Goal: Information Seeking & Learning: Learn about a topic

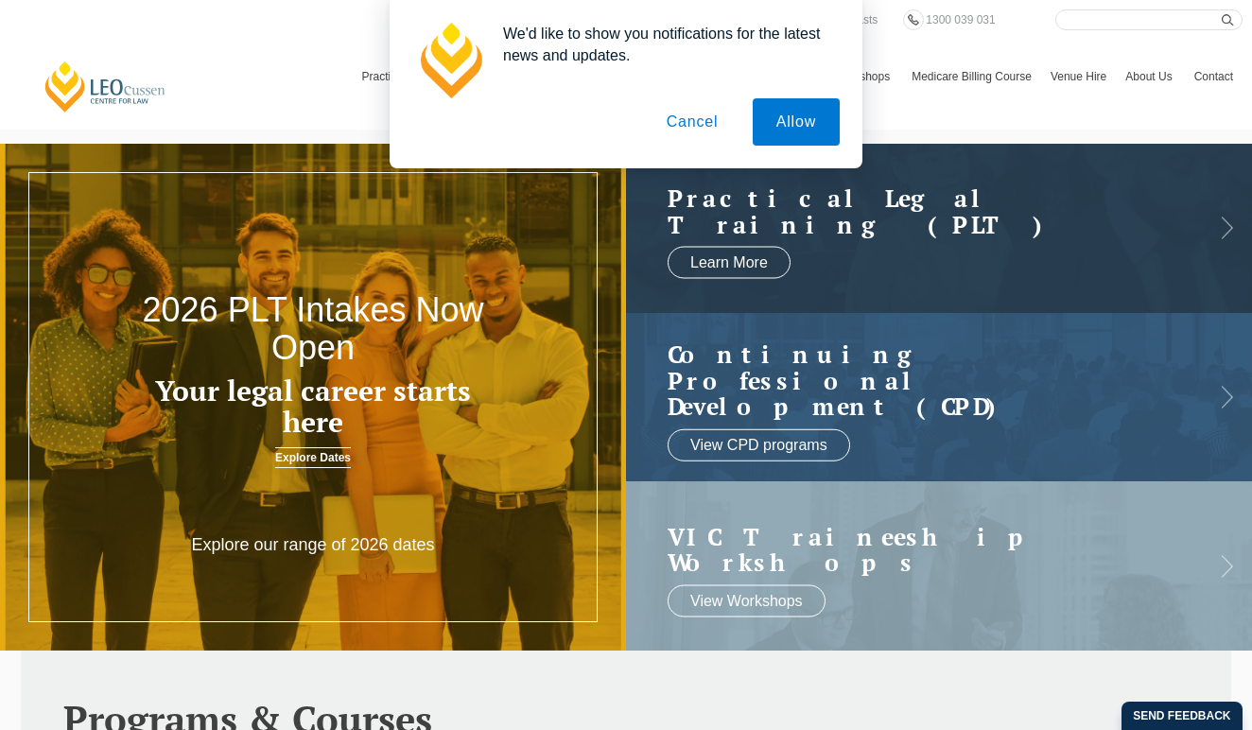
click at [703, 124] on button "Cancel" at bounding box center [692, 121] width 99 height 47
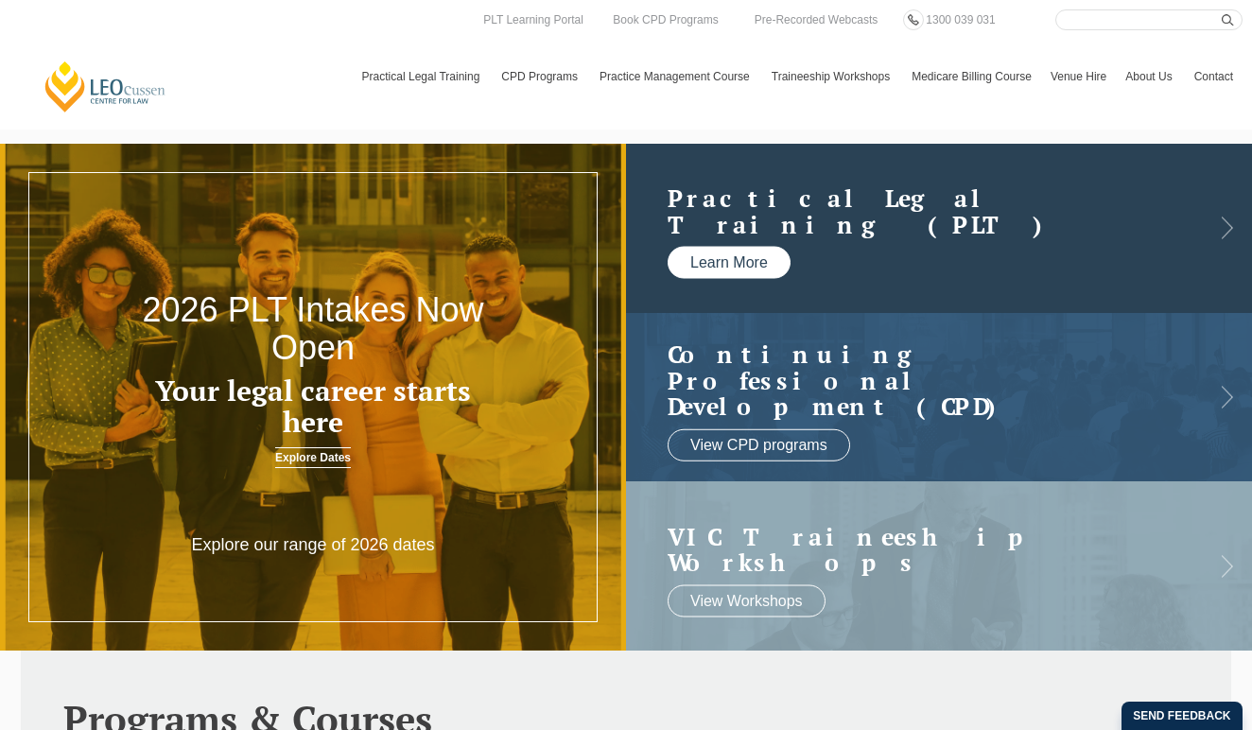
click at [713, 259] on link "Learn More" at bounding box center [729, 263] width 123 height 32
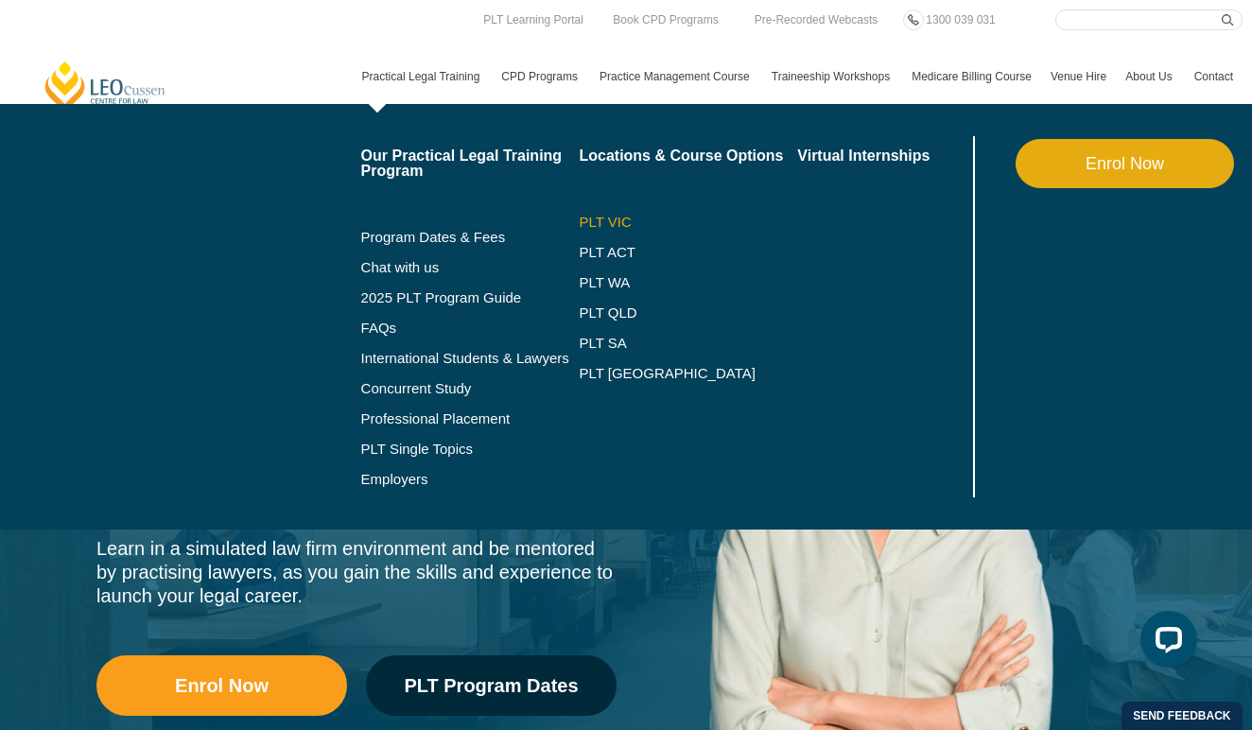
click at [588, 217] on link "PLT VIC" at bounding box center [688, 222] width 218 height 15
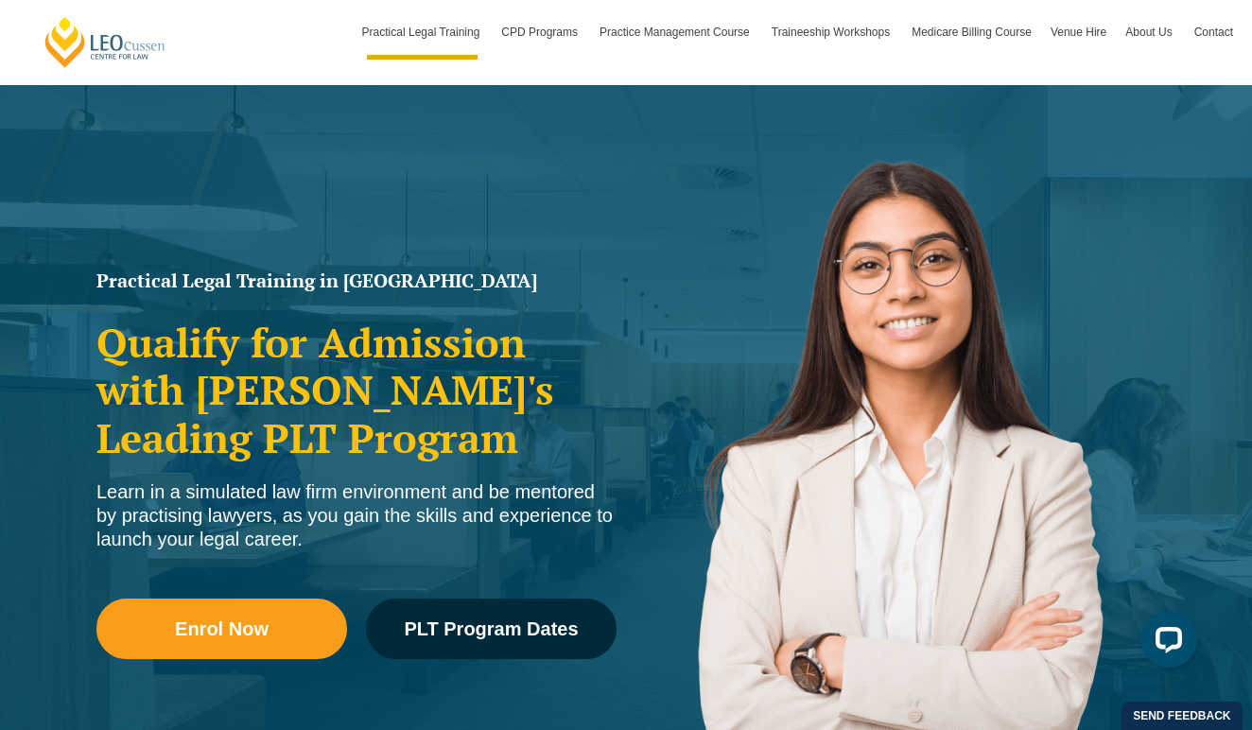
scroll to position [33, 0]
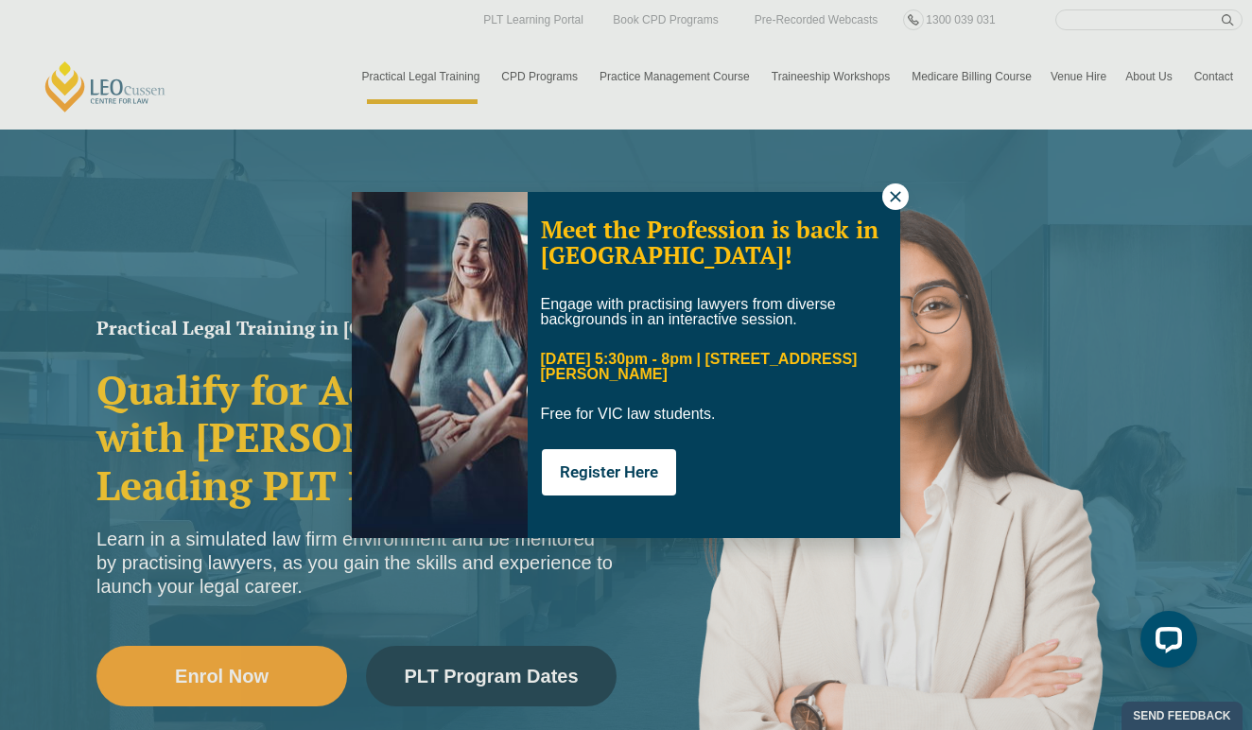
click at [897, 194] on icon at bounding box center [895, 196] width 10 height 10
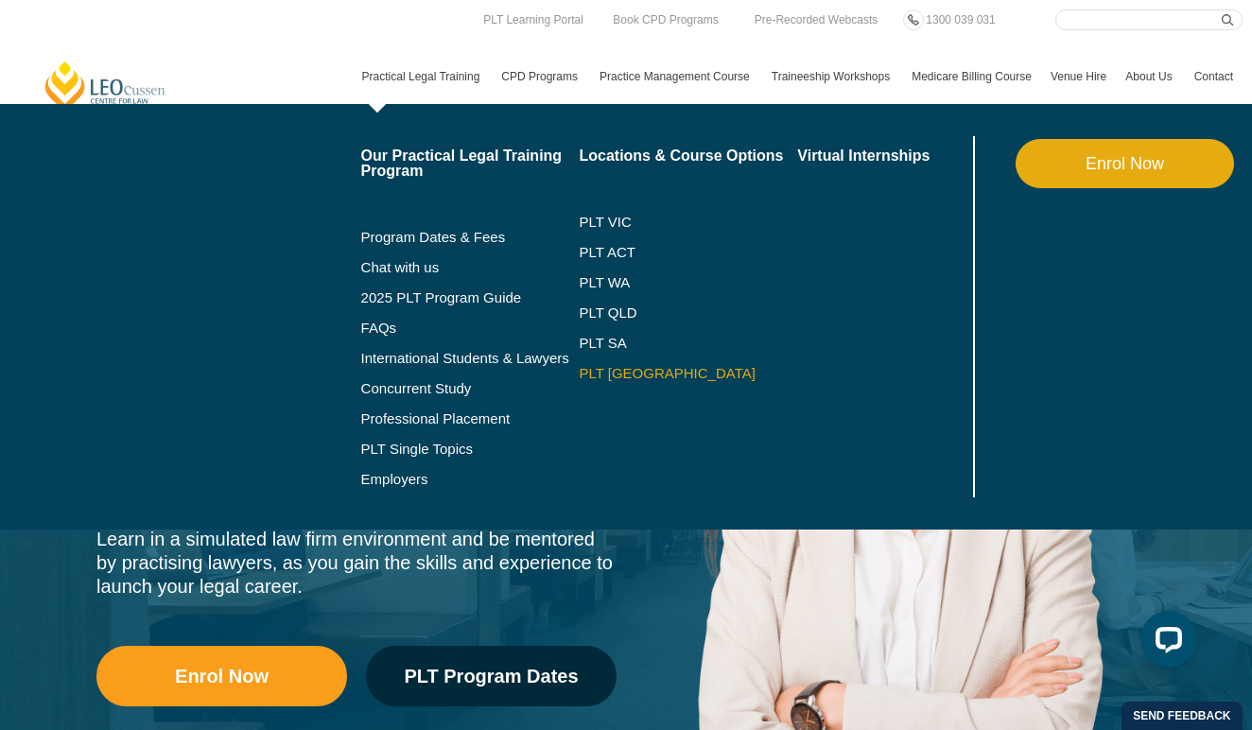
click at [598, 374] on link "PLT [GEOGRAPHIC_DATA]" at bounding box center [688, 373] width 218 height 15
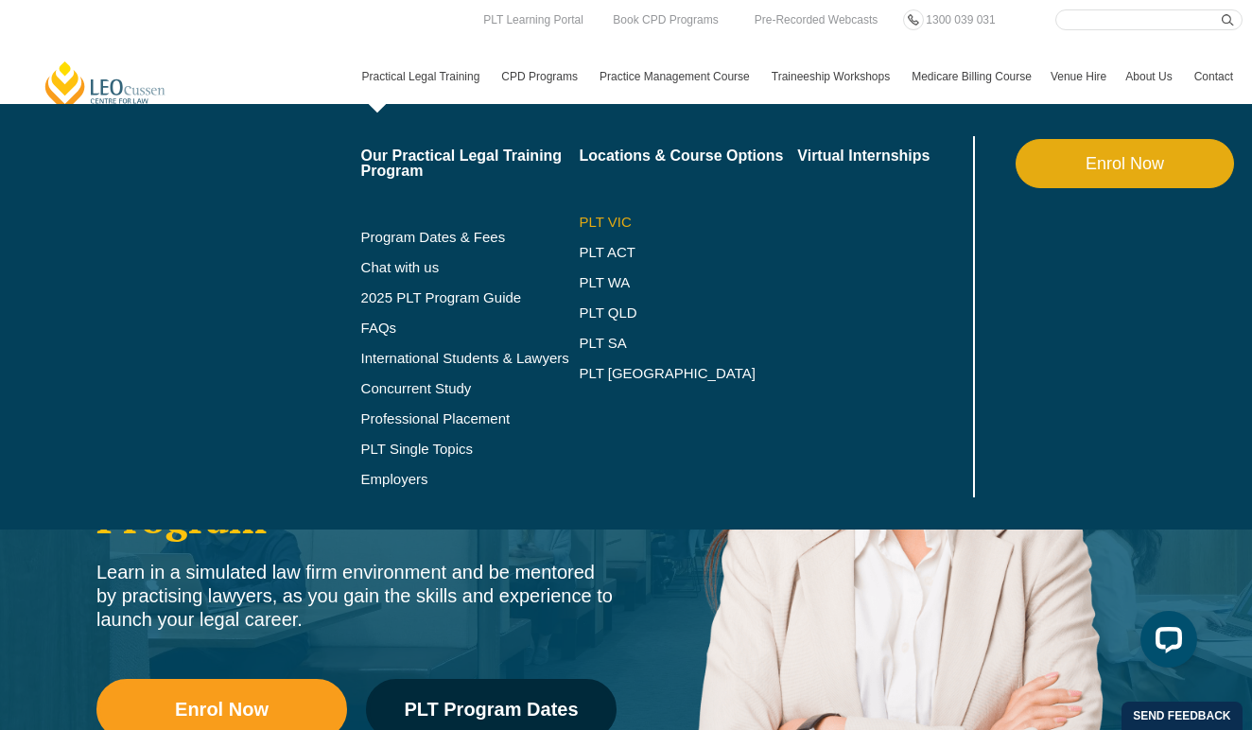
click at [579, 220] on link "PLT VIC" at bounding box center [688, 222] width 218 height 15
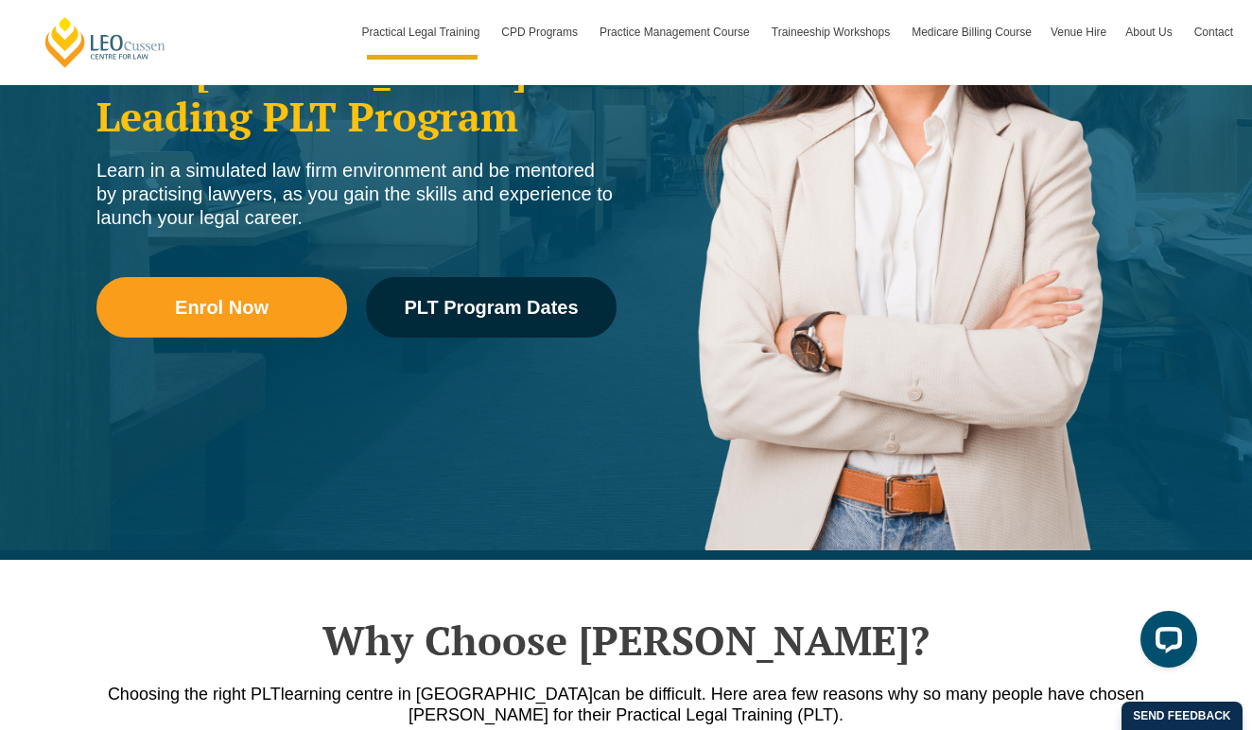
scroll to position [193, 0]
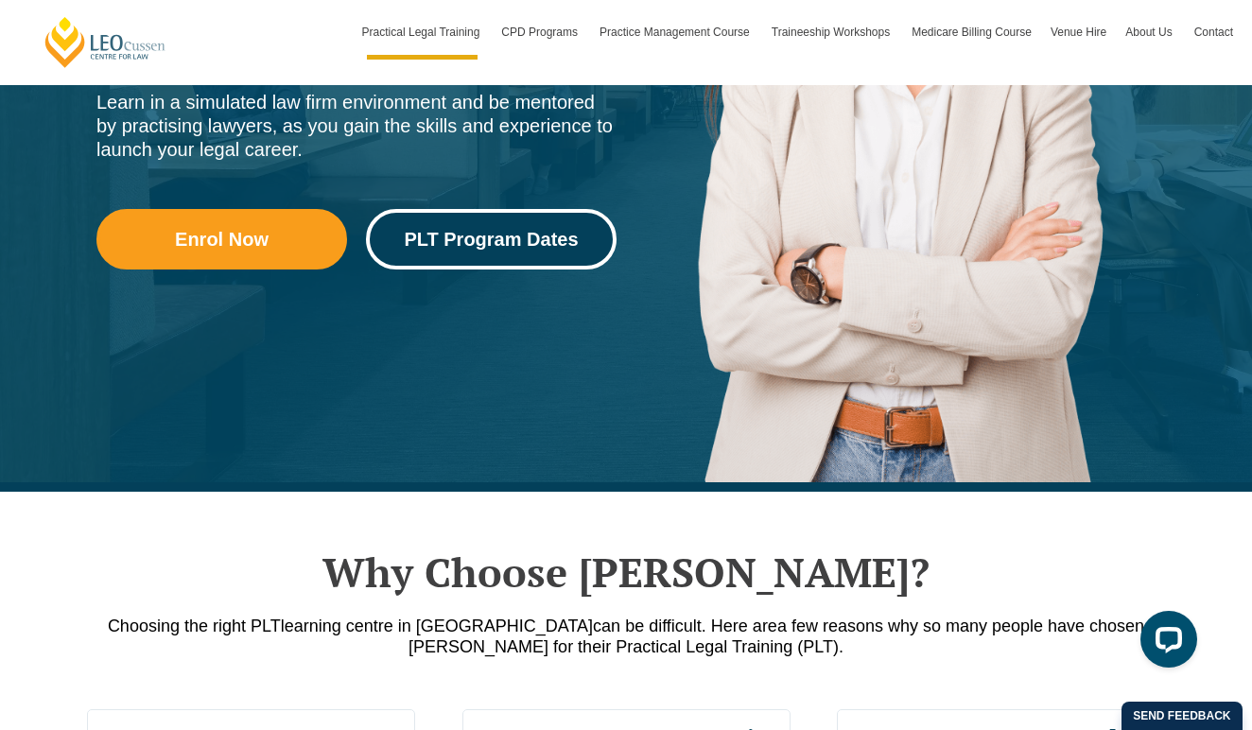
click at [541, 242] on span "PLT Program Dates" at bounding box center [491, 239] width 174 height 19
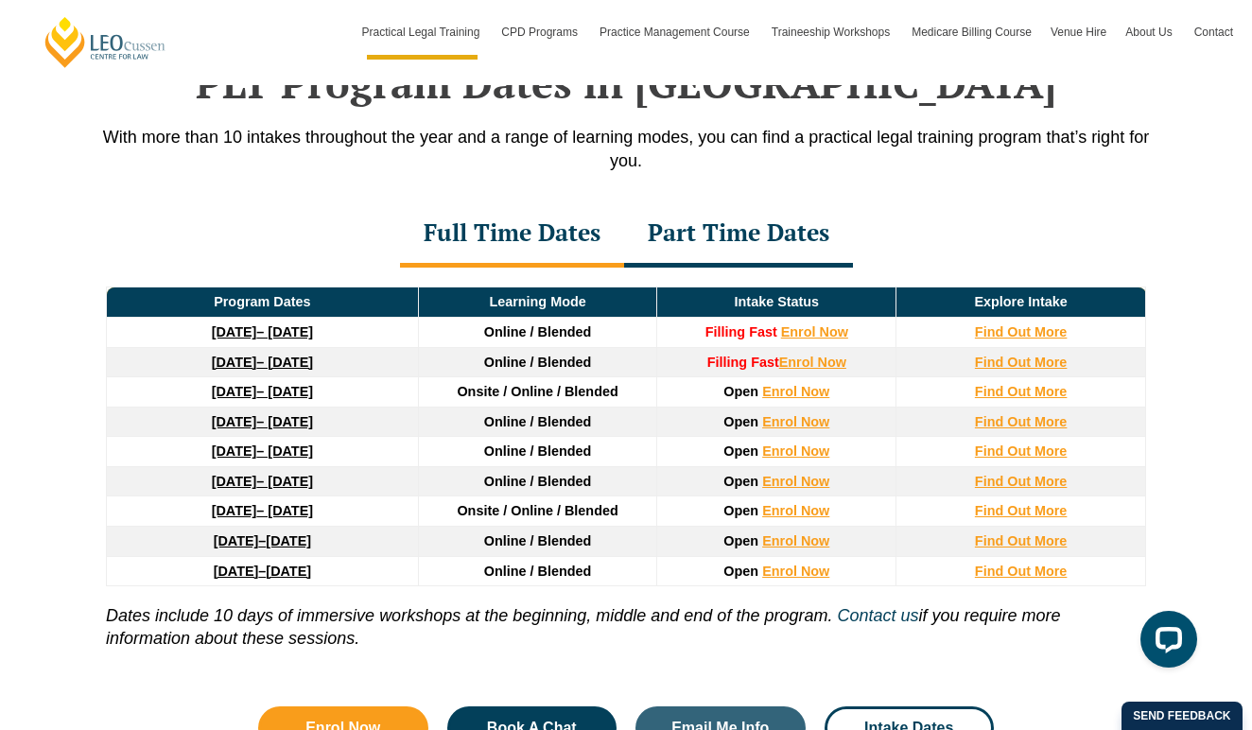
scroll to position [2502, 0]
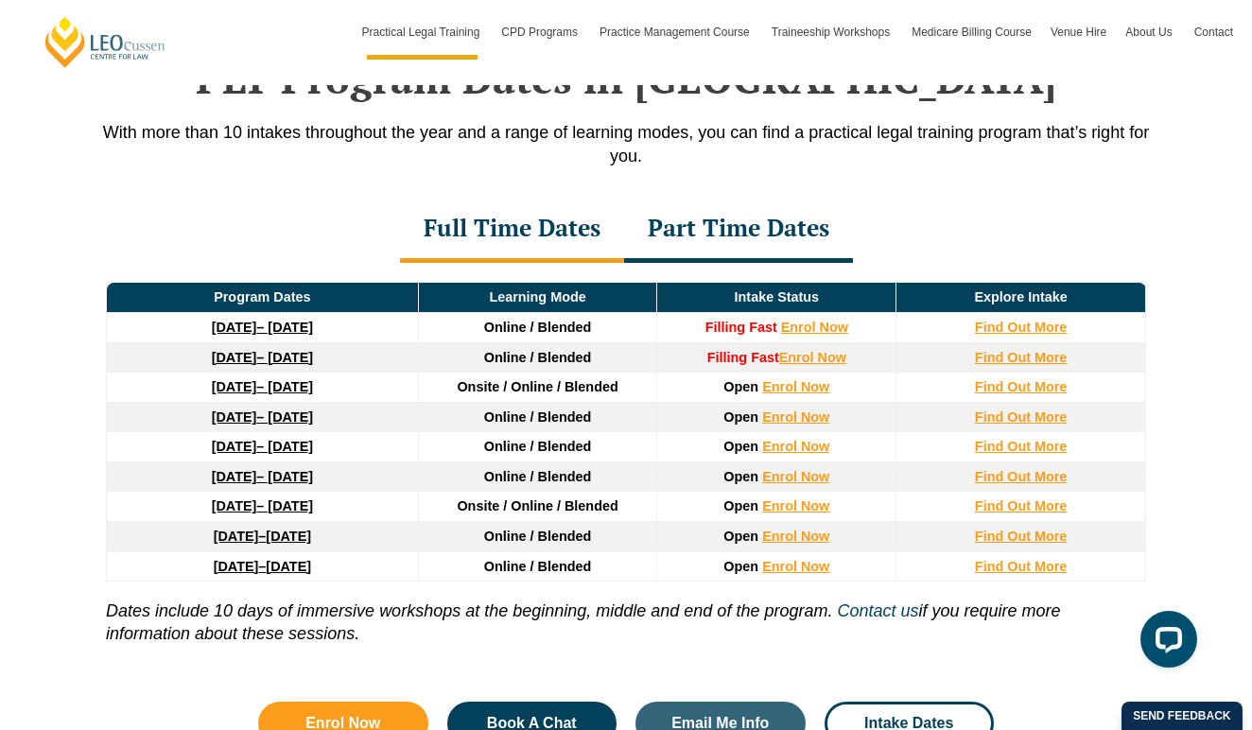
click at [749, 239] on div "Part Time Dates" at bounding box center [738, 230] width 229 height 66
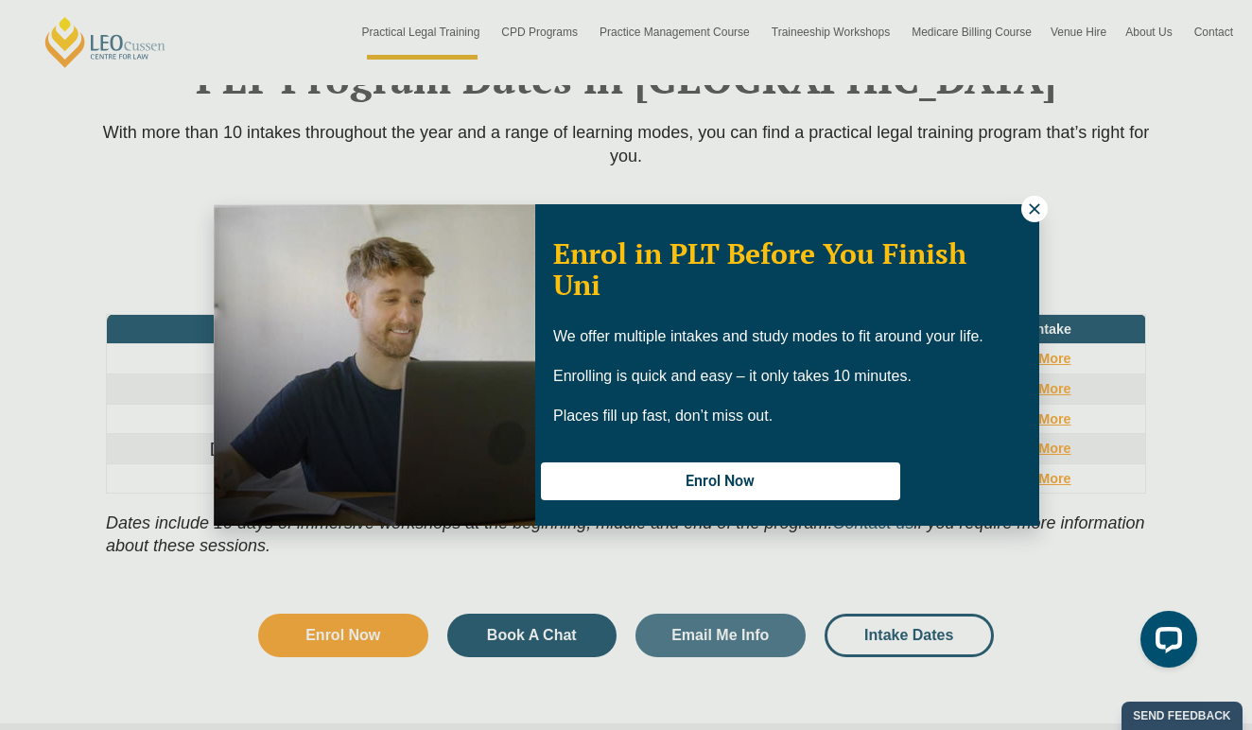
click at [1032, 202] on icon at bounding box center [1034, 208] width 17 height 17
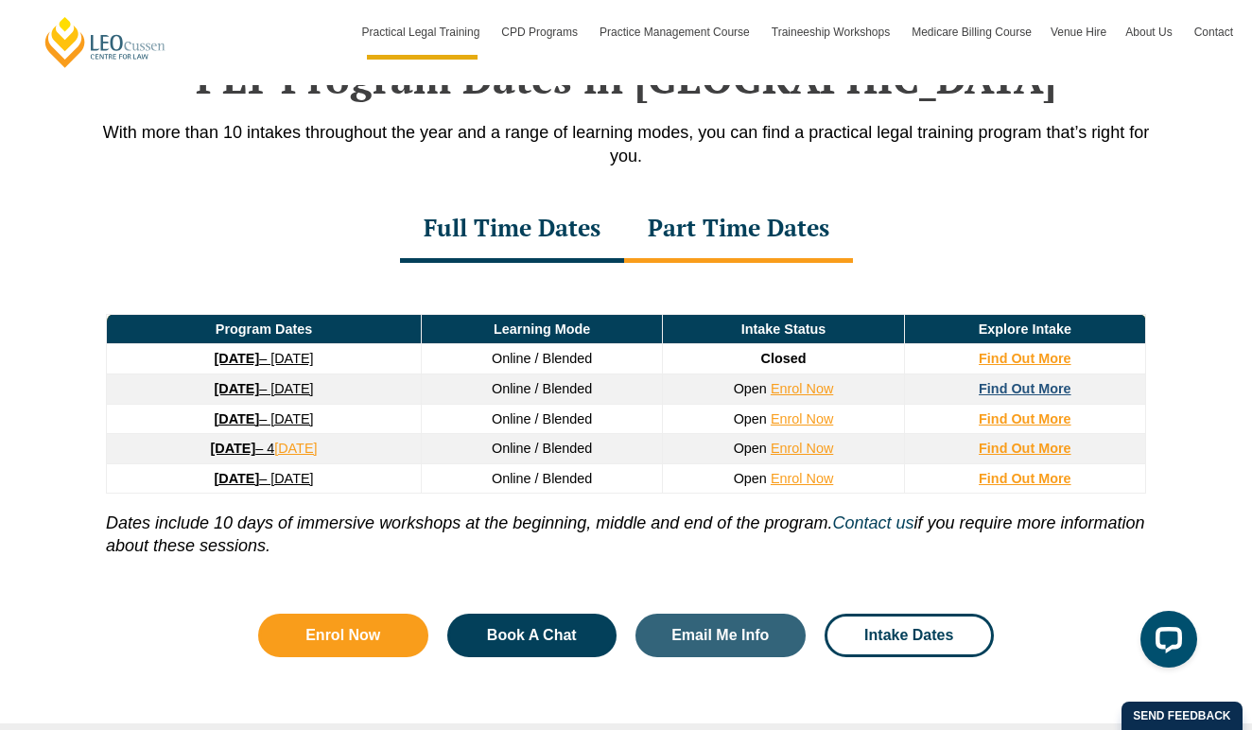
click at [1029, 391] on strong "Find Out More" at bounding box center [1025, 388] width 93 height 15
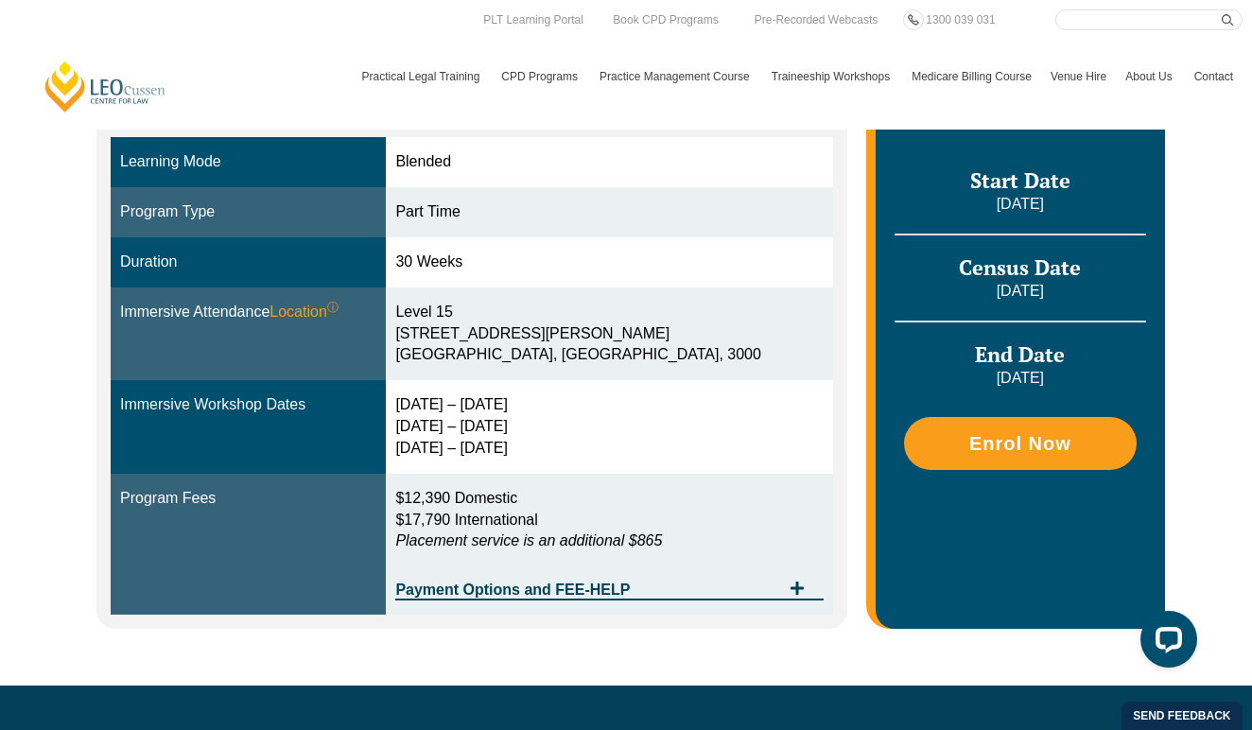
scroll to position [472, 0]
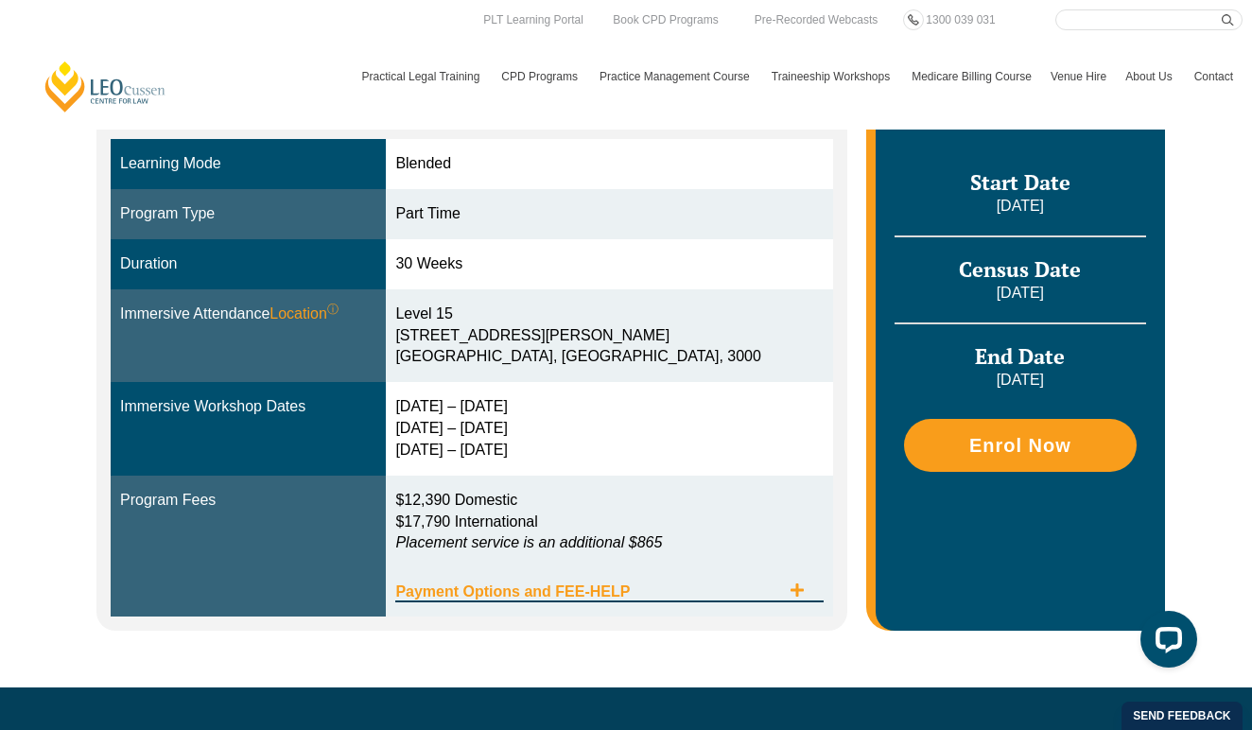
click at [797, 584] on icon "Tabs. Open items with Enter or Space, close with Escape and navigate using the …" at bounding box center [797, 589] width 13 height 13
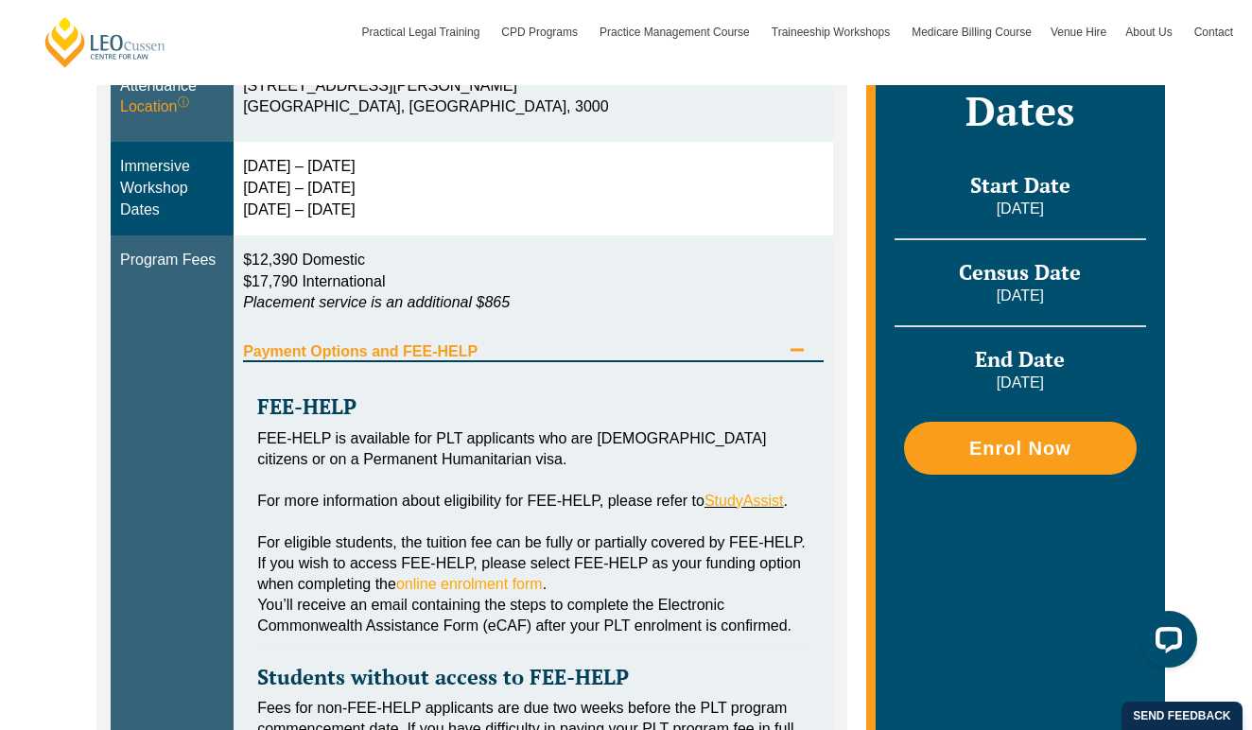
scroll to position [723, 0]
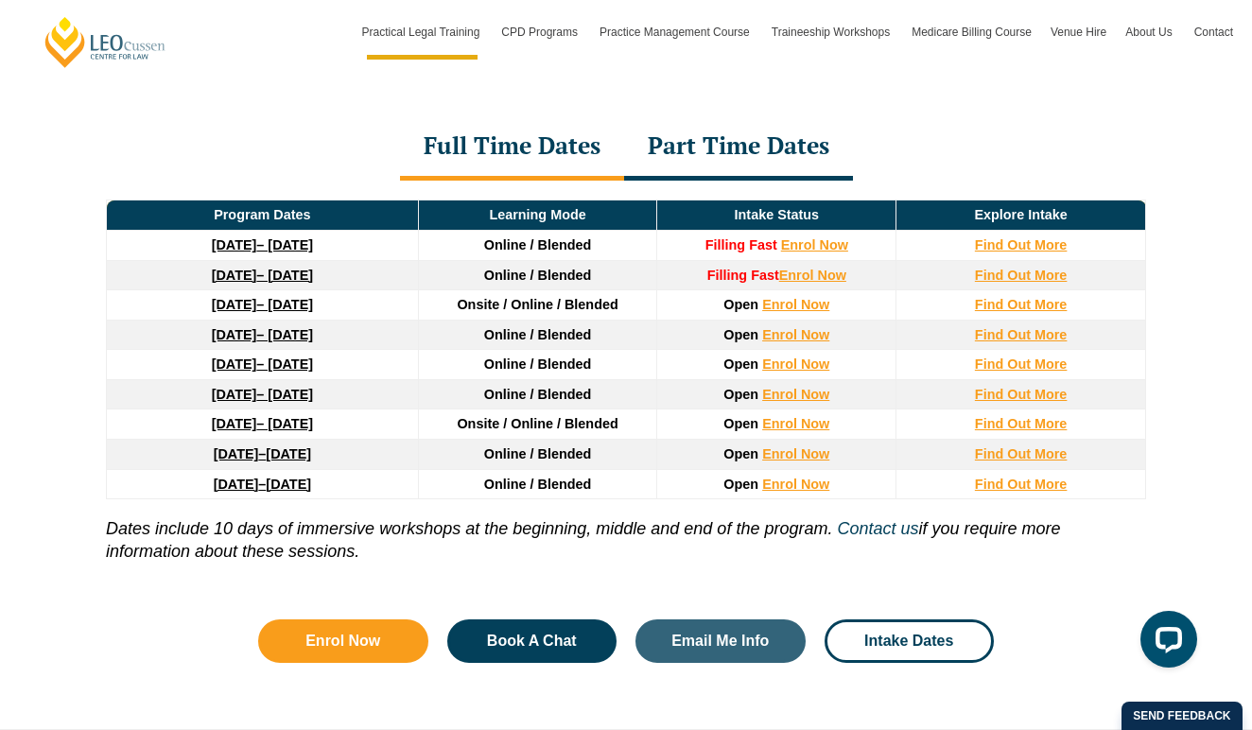
scroll to position [2579, 0]
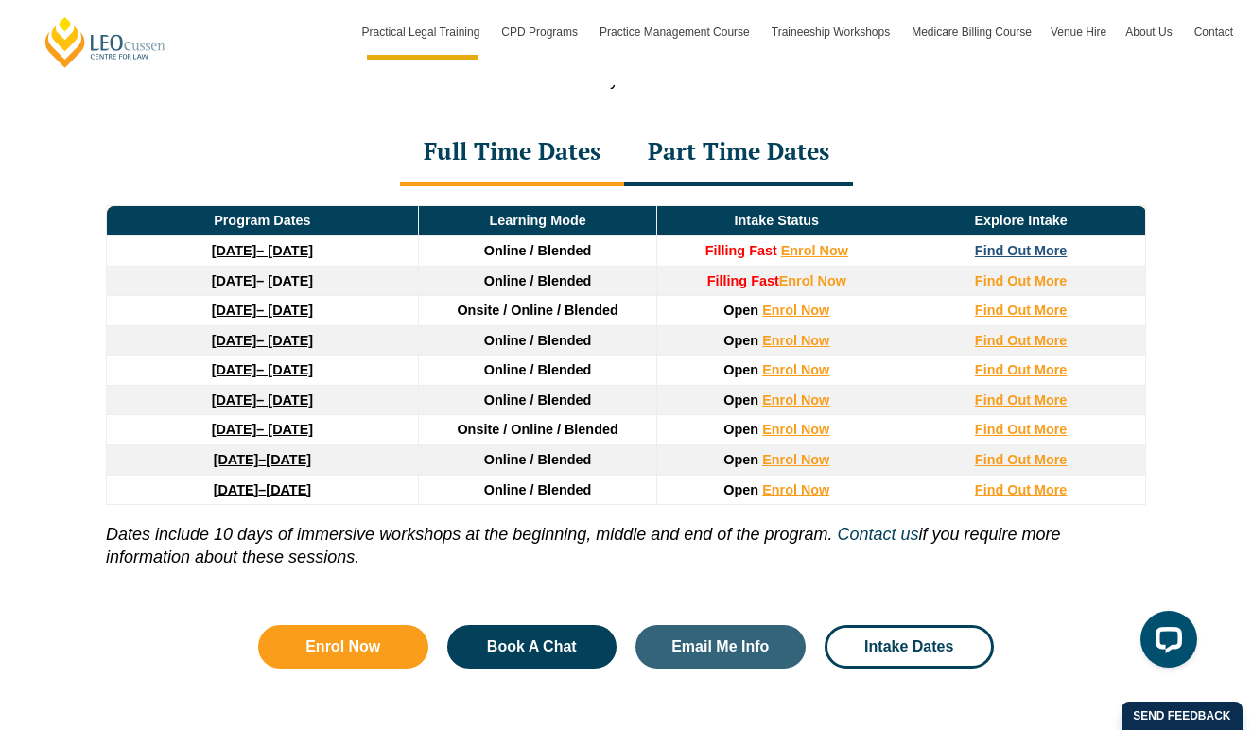
click at [1035, 248] on strong "Find Out More" at bounding box center [1021, 250] width 93 height 15
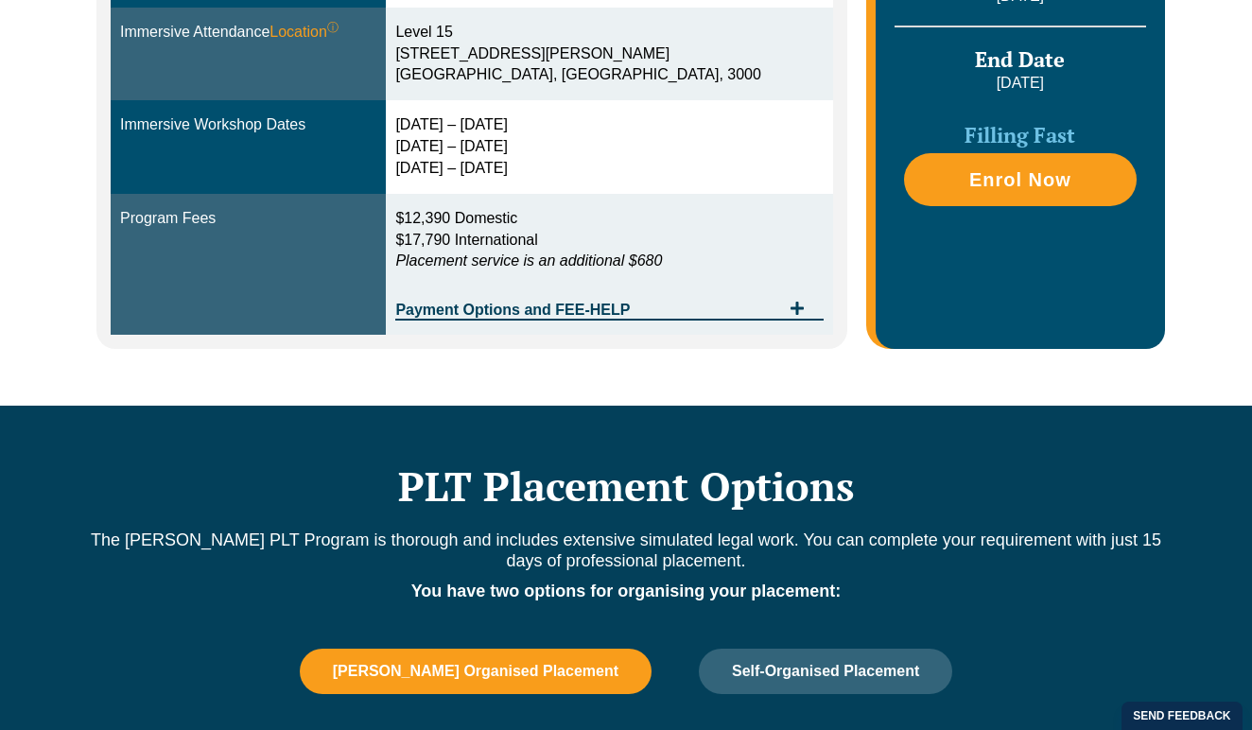
scroll to position [754, 0]
drag, startPoint x: 454, startPoint y: 213, endPoint x: 517, endPoint y: 218, distance: 63.6
click at [517, 218] on span "$12,390 Domestic" at bounding box center [456, 218] width 122 height 16
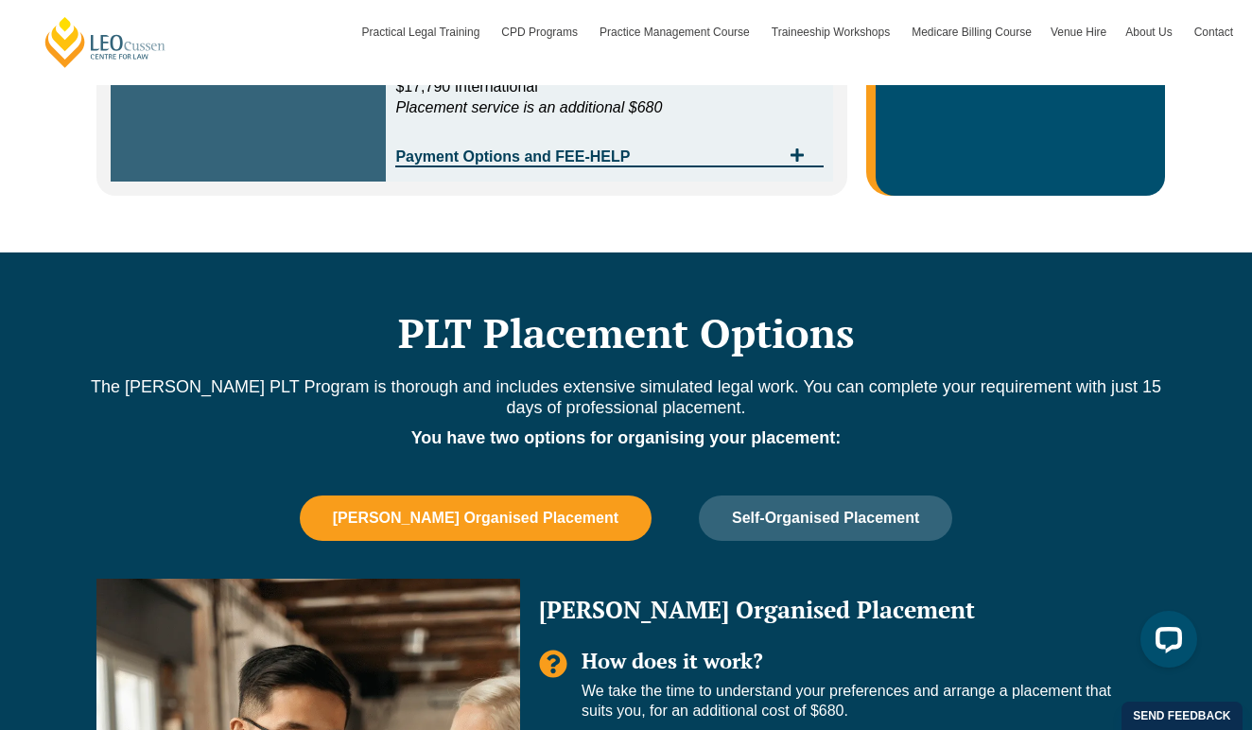
scroll to position [896, 0]
